Goal: Information Seeking & Learning: Find specific fact

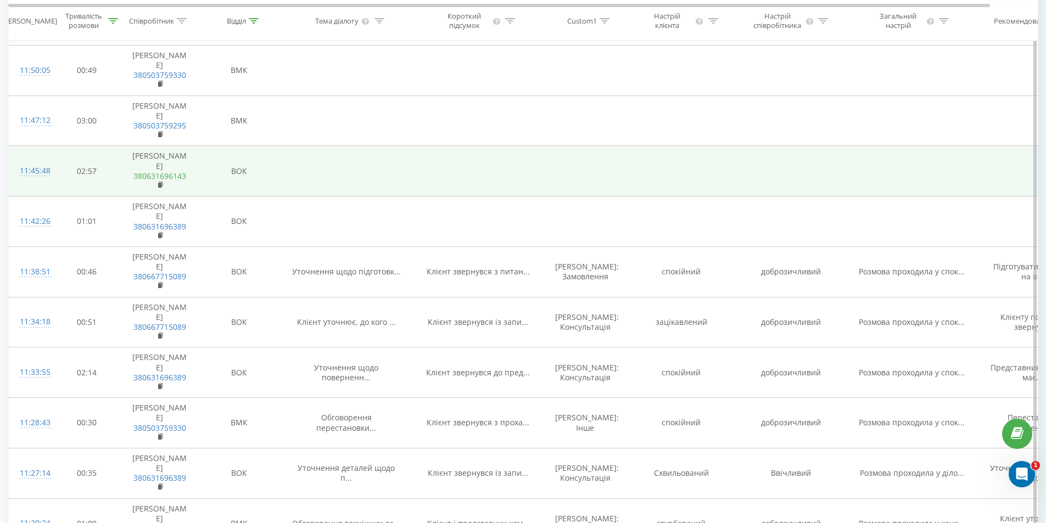
scroll to position [110, 0]
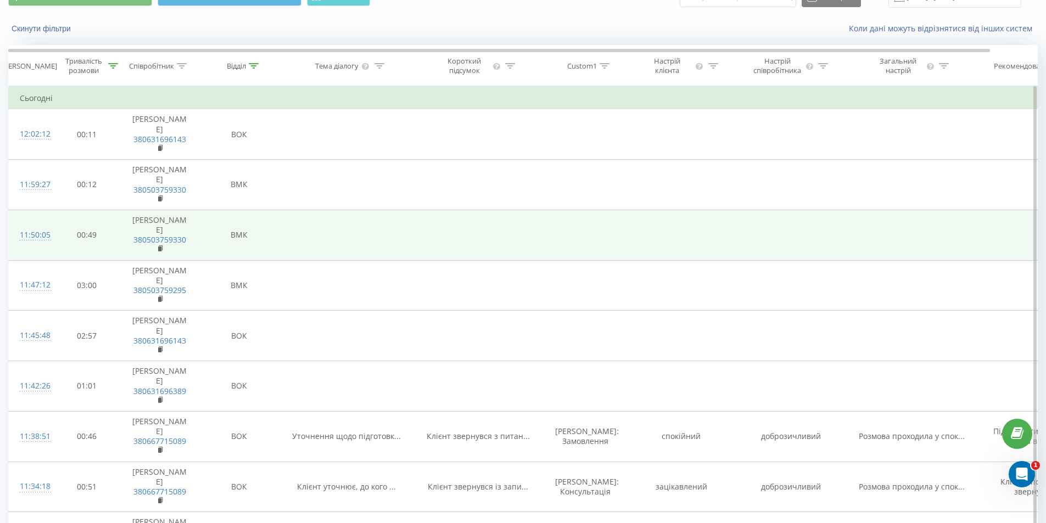
scroll to position [110, 0]
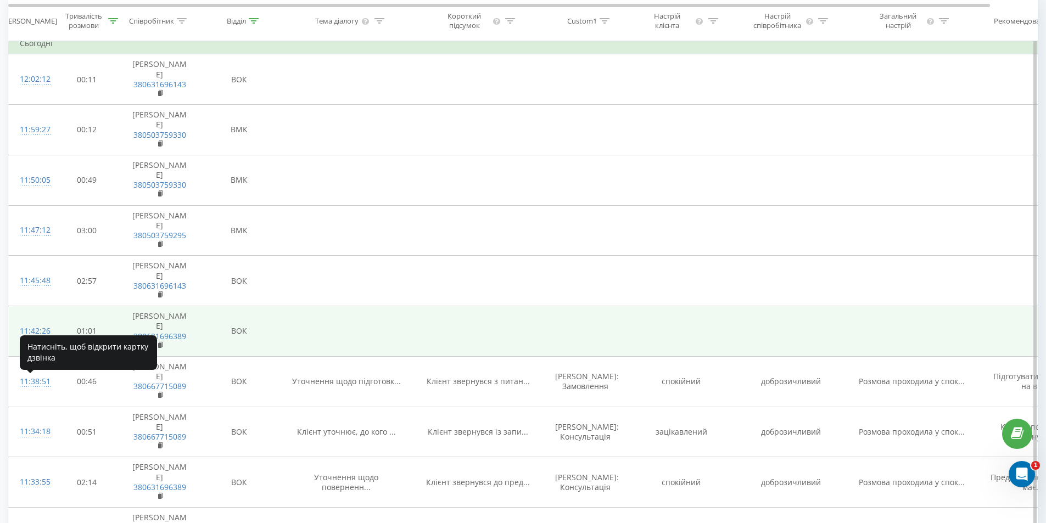
click at [38, 342] on div "11:42:26" at bounding box center [31, 331] width 22 height 21
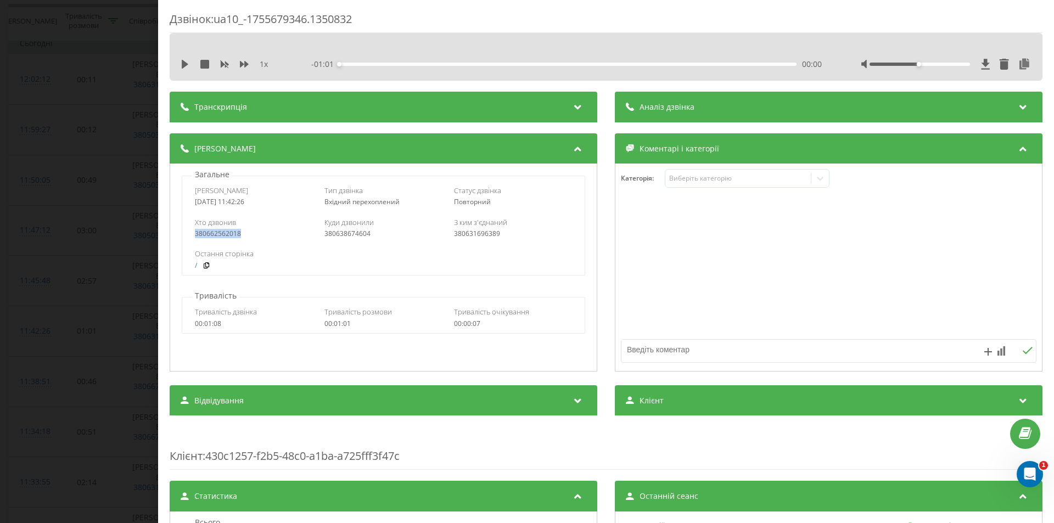
drag, startPoint x: 247, startPoint y: 236, endPoint x: 171, endPoint y: 236, distance: 75.2
click at [171, 236] on div "Загальне Дата дзвінка 2025-08-20 11:42:26 Тип дзвінка Вхідний перехоплений Стат…" at bounding box center [384, 268] width 428 height 208
copy div "380662562018"
click at [65, 274] on div "Дзвінок : ua10_-1755679346.1350832 1 x - 01:01 00:00 00:00 Транскрипція Для AI-…" at bounding box center [527, 261] width 1054 height 523
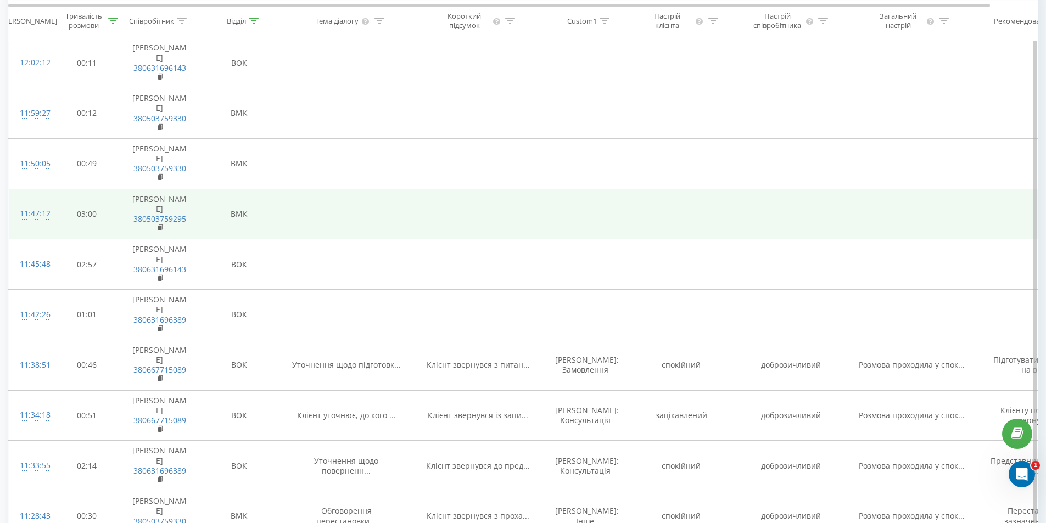
scroll to position [110, 0]
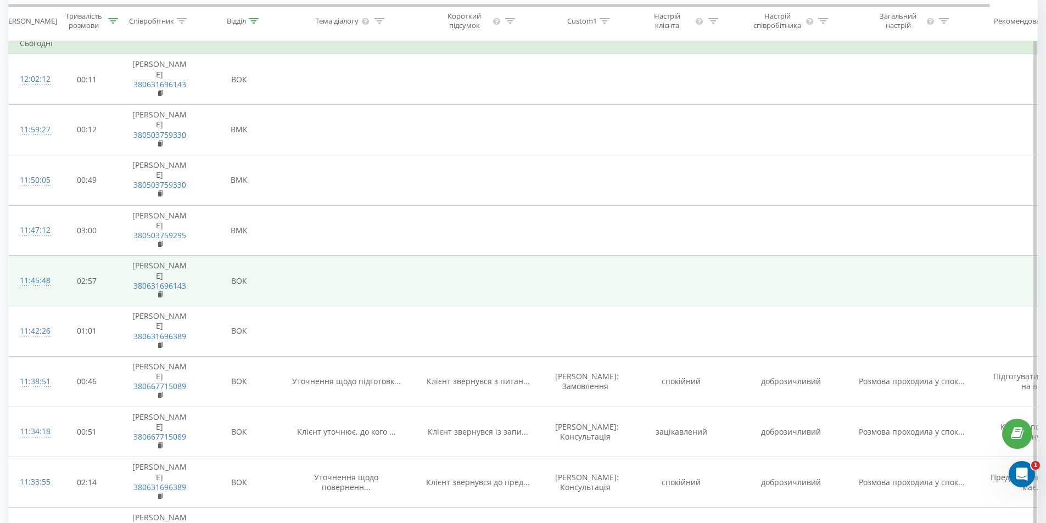
click at [37, 292] on div "11:45:48" at bounding box center [31, 280] width 22 height 21
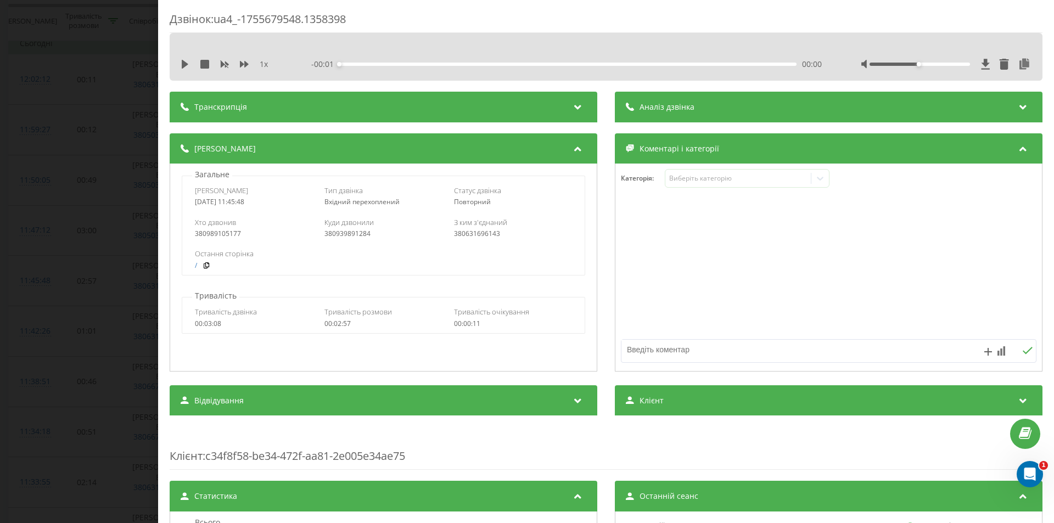
click at [215, 115] on div "Транскрипція" at bounding box center [384, 107] width 428 height 31
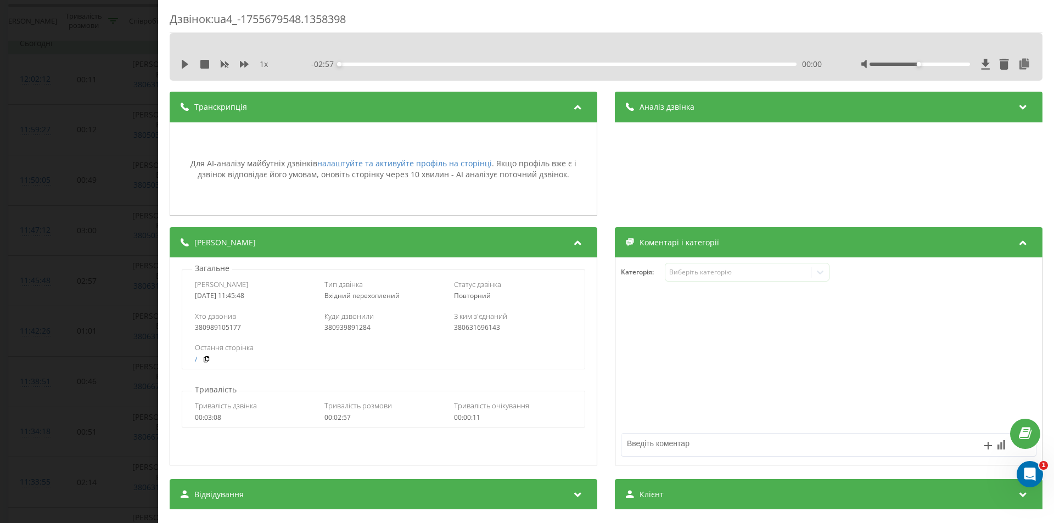
click at [143, 178] on div "Дзвінок : ua4_-1755679548.1358398 1 x - 02:57 00:00 00:00 Транскрипція Для AI-а…" at bounding box center [527, 261] width 1054 height 523
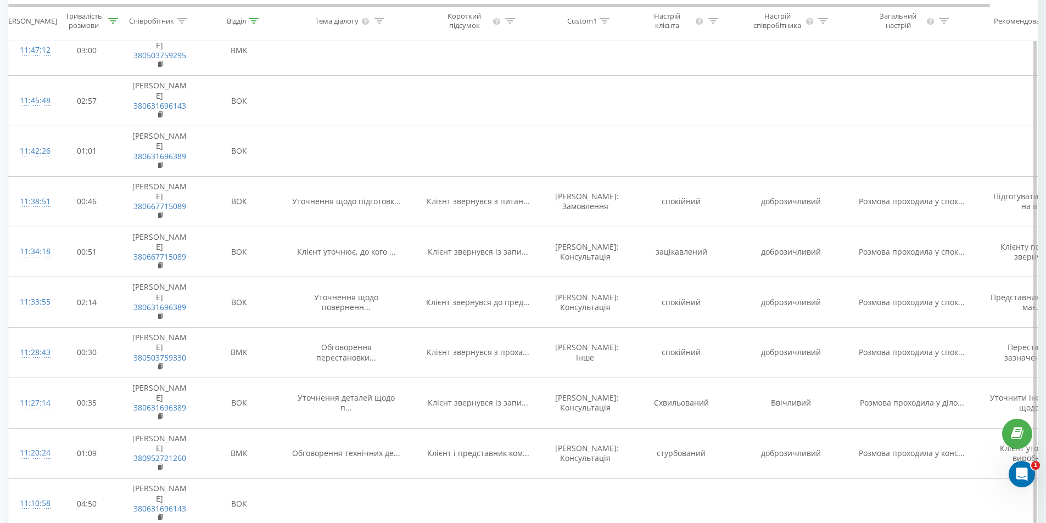
scroll to position [220, 0]
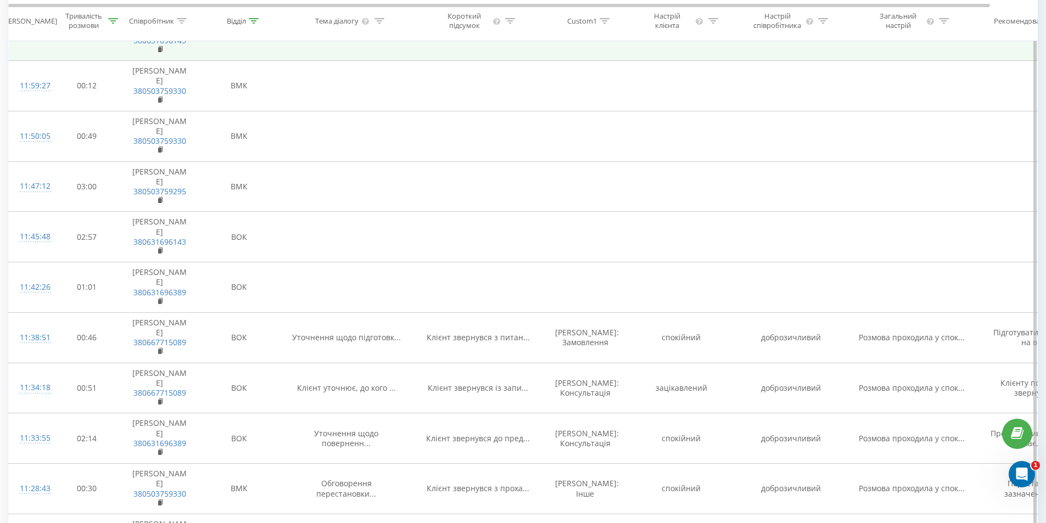
scroll to position [165, 0]
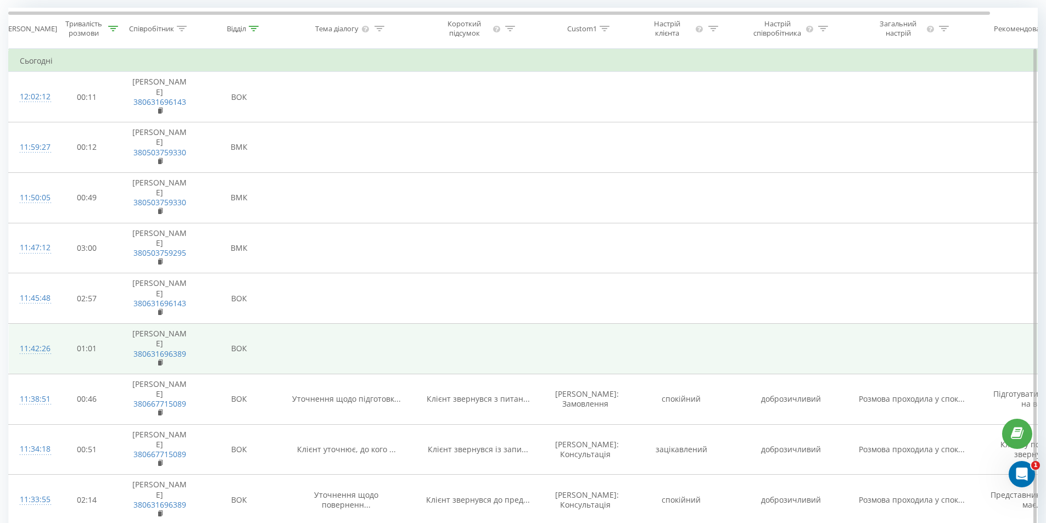
scroll to position [110, 0]
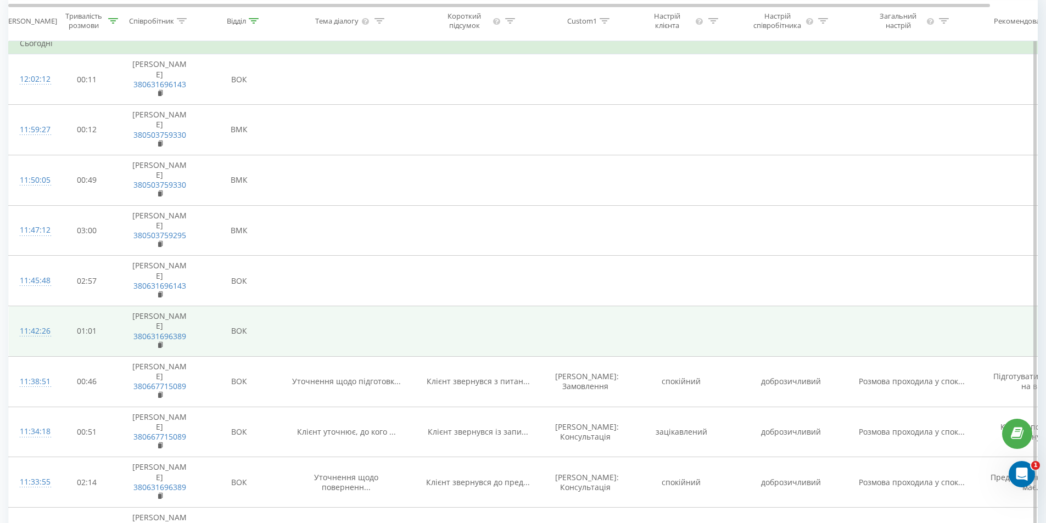
click at [228, 357] on td "ВОК" at bounding box center [239, 331] width 82 height 51
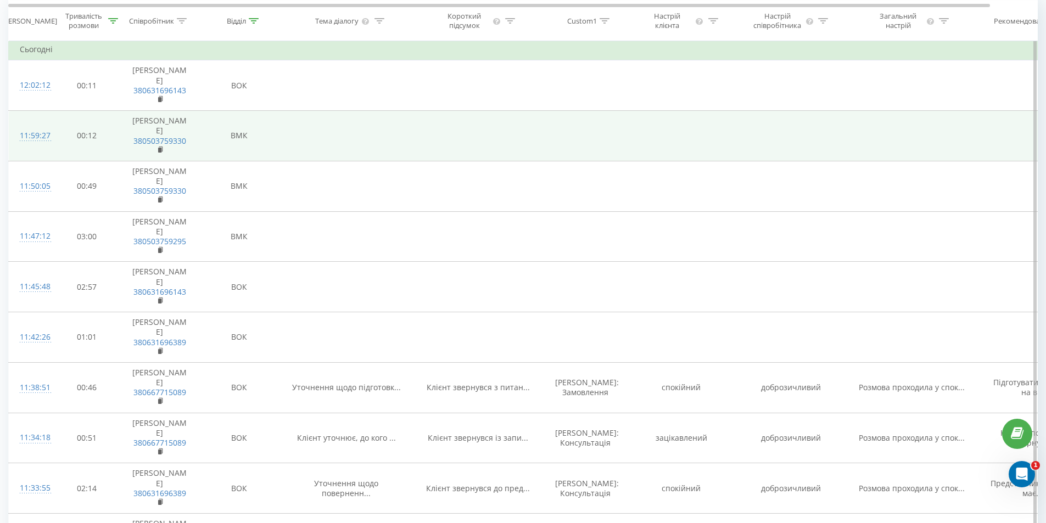
scroll to position [110, 0]
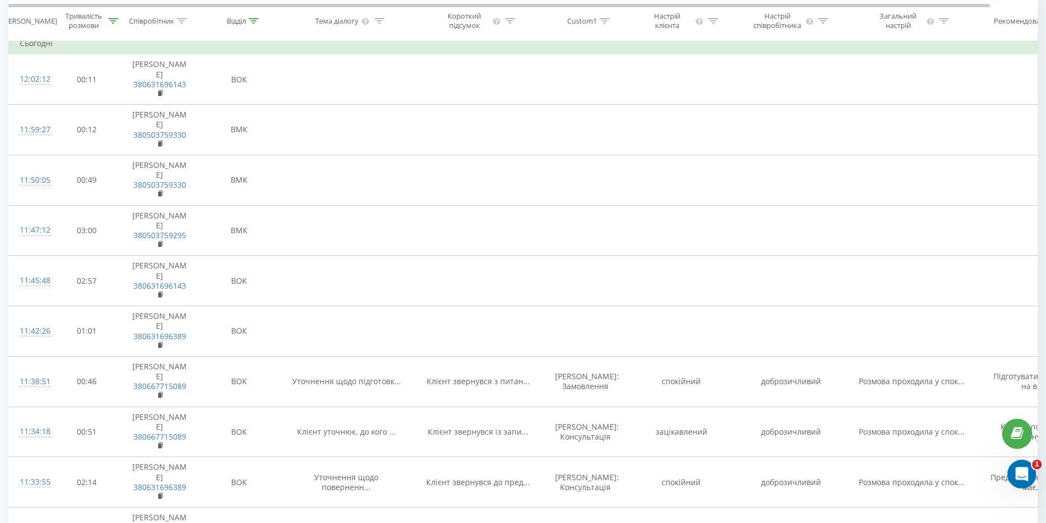
click at [1027, 471] on icon "Відкрити програму для спілкування Intercom" at bounding box center [1020, 473] width 18 height 18
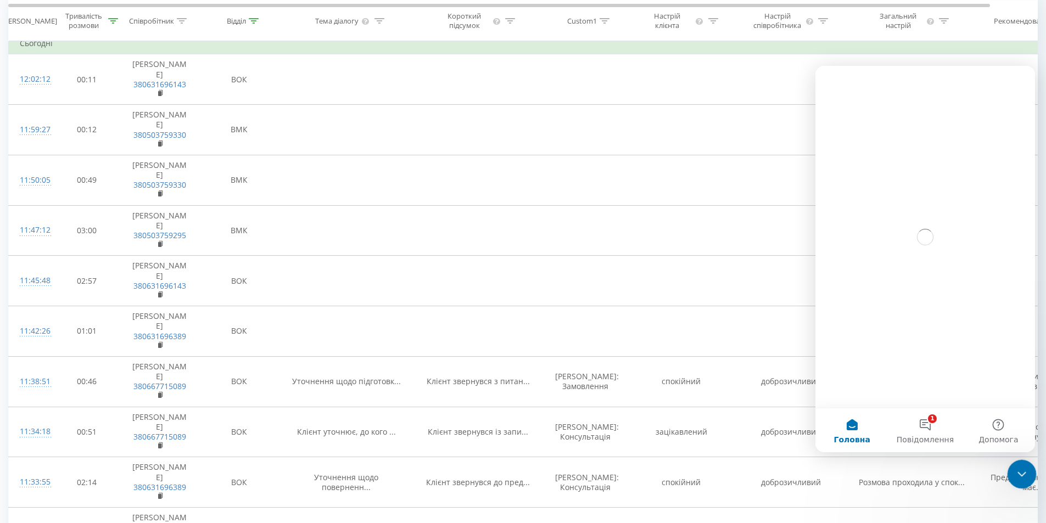
scroll to position [0, 0]
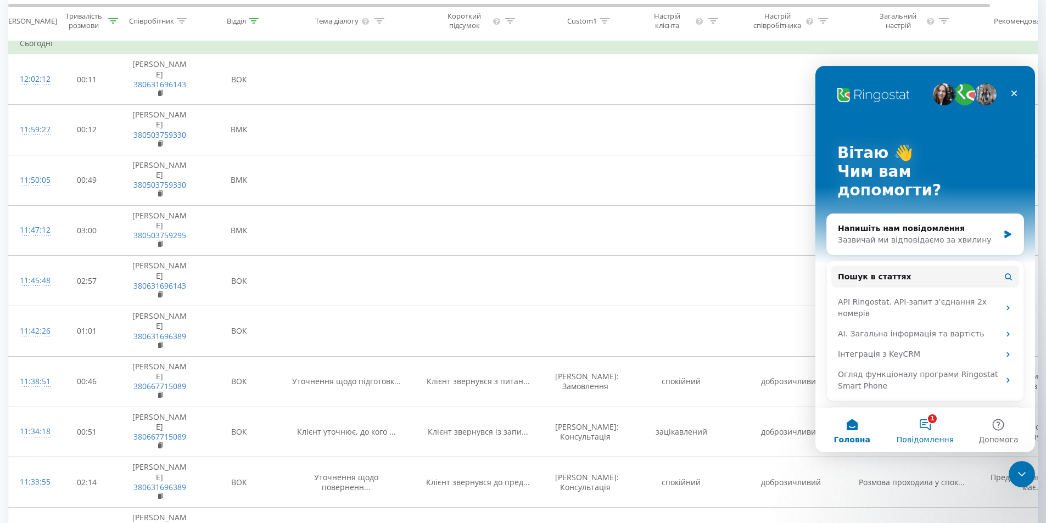
click at [925, 423] on button "1 Повідомлення" at bounding box center [924, 431] width 73 height 44
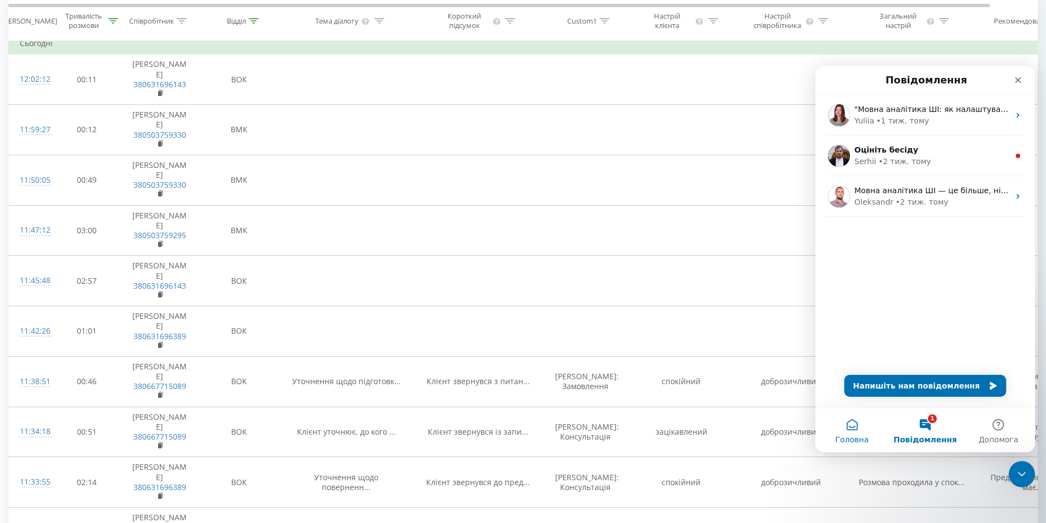
click at [853, 439] on span "Головна" at bounding box center [851, 440] width 33 height 8
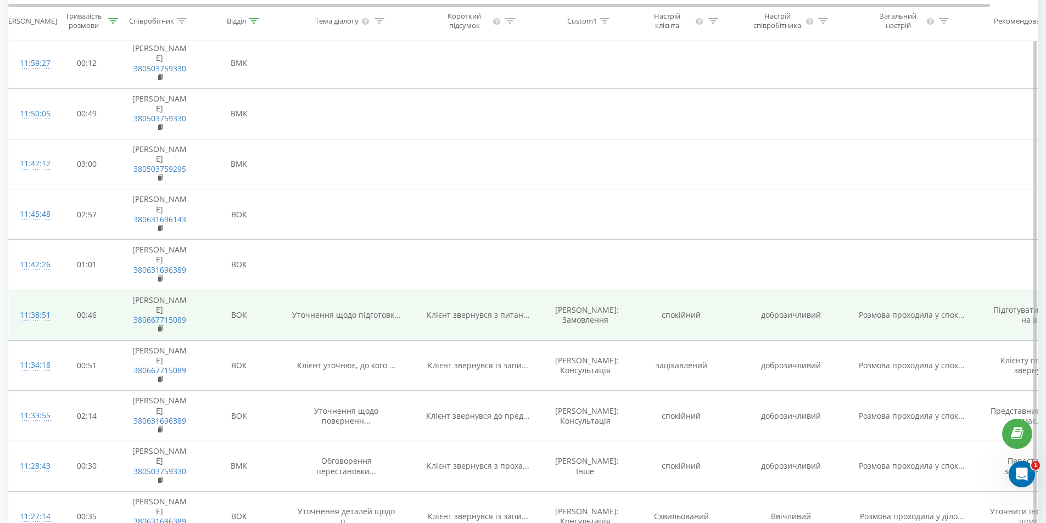
scroll to position [110, 0]
